Goal: Navigation & Orientation: Find specific page/section

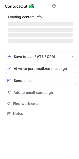
scroll to position [117, 79]
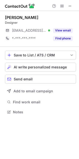
scroll to position [109, 79]
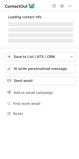
scroll to position [109, 79]
